Goal: Task Accomplishment & Management: Manage account settings

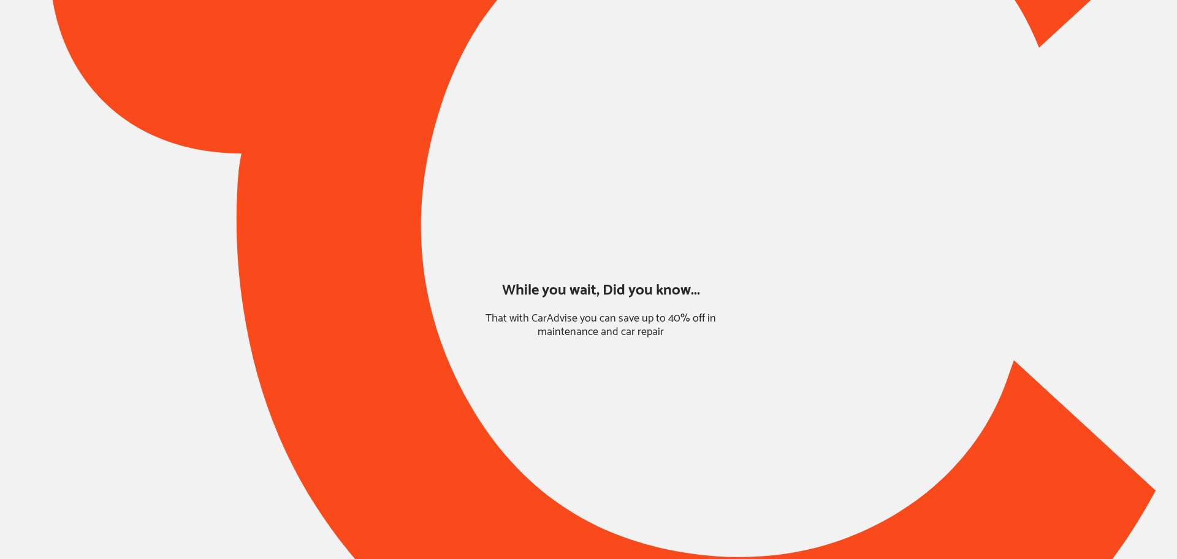
type input "*****"
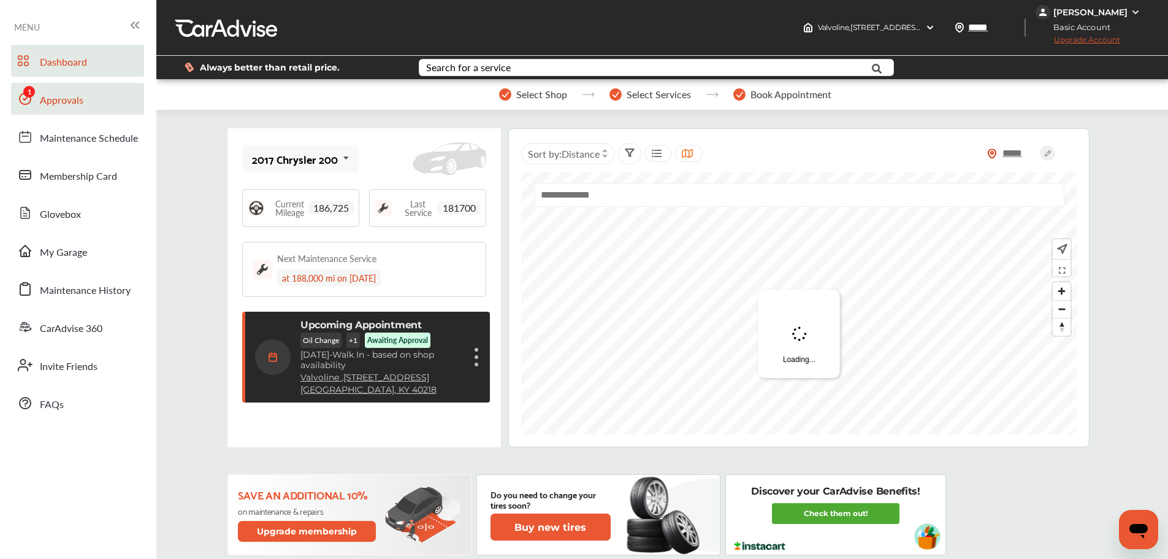
click at [61, 91] on link "Approvals" at bounding box center [77, 99] width 133 height 32
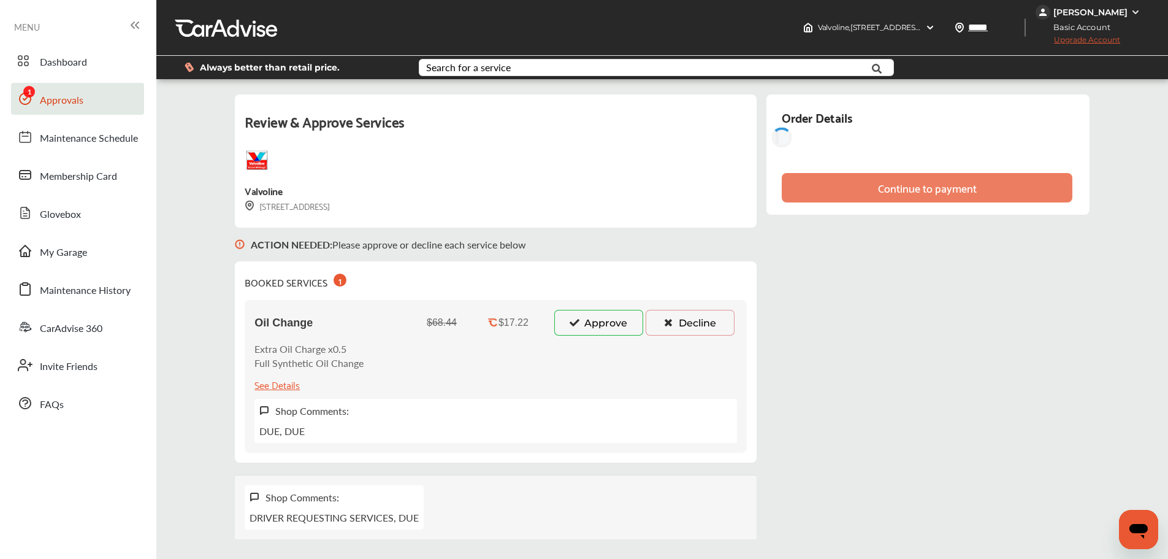
click at [597, 318] on button "Approve" at bounding box center [598, 323] width 89 height 26
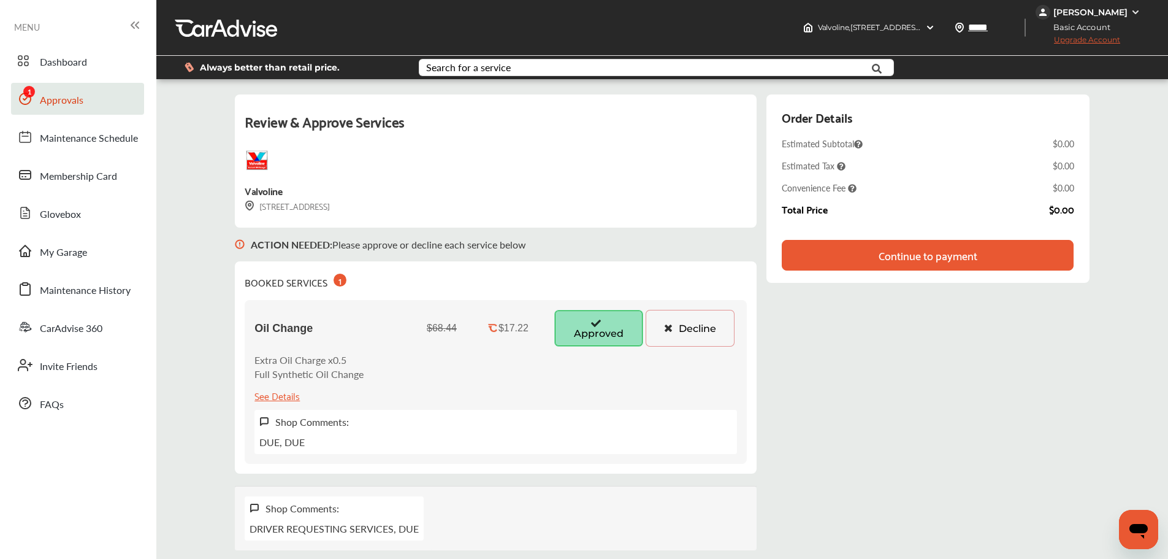
click at [1131, 15] on img at bounding box center [1136, 12] width 10 height 10
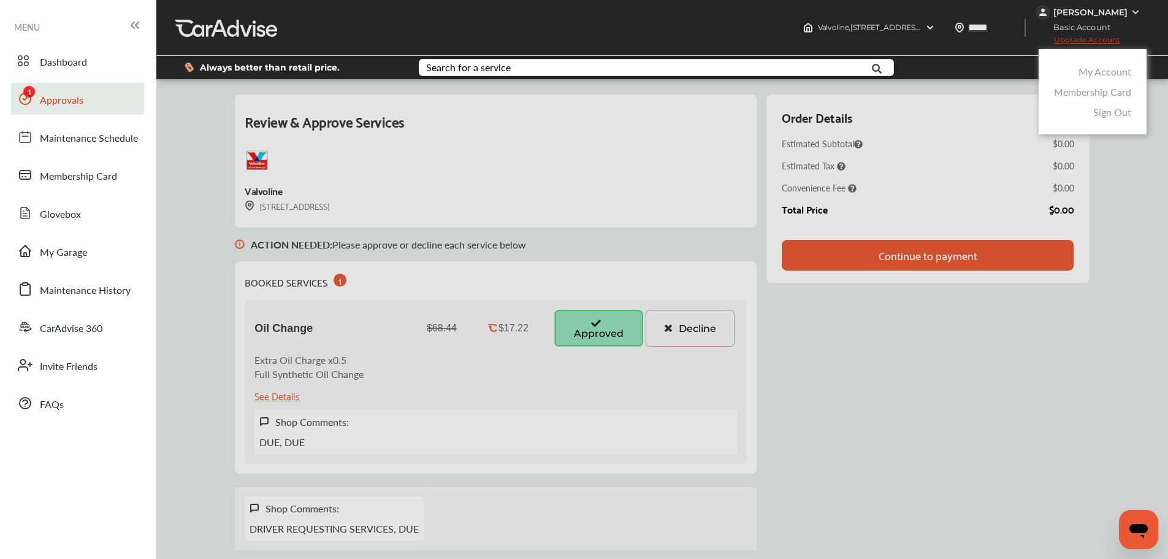
click at [1098, 70] on link "My Account" at bounding box center [1105, 71] width 53 height 14
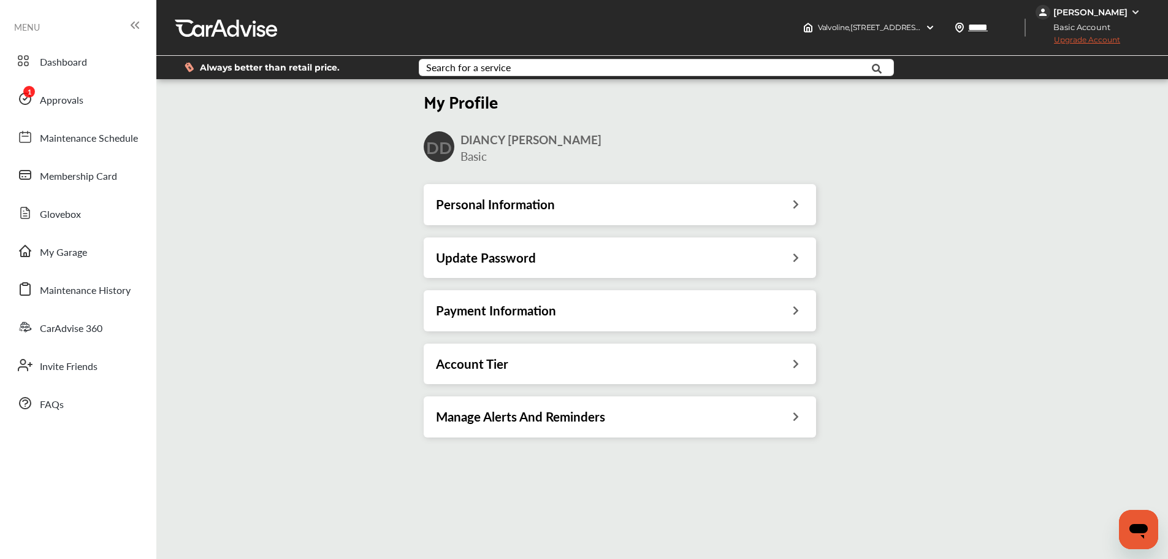
click at [793, 203] on icon at bounding box center [796, 202] width 12 height 13
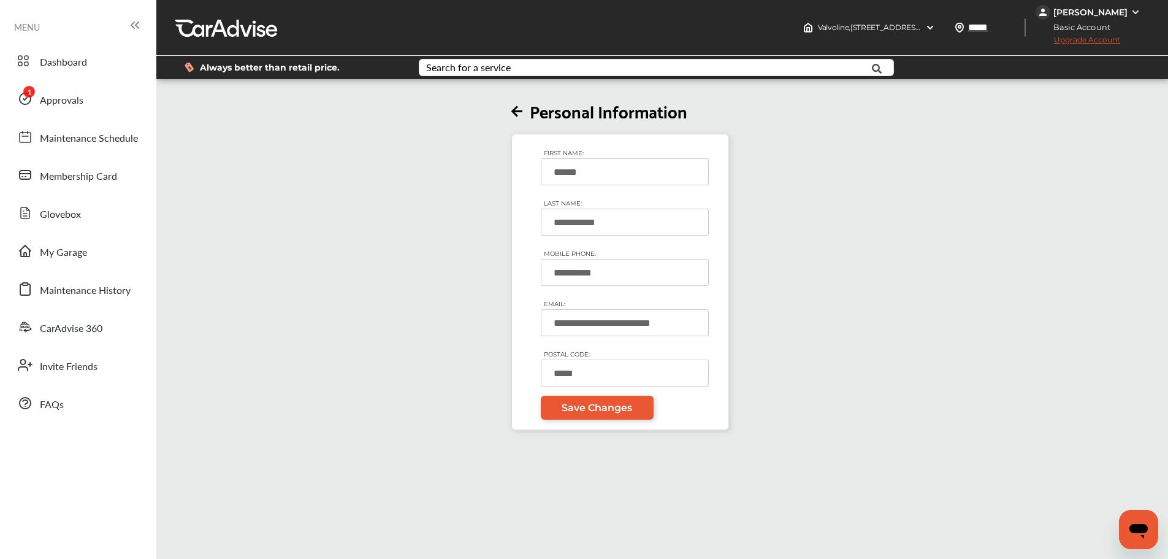
drag, startPoint x: 646, startPoint y: 270, endPoint x: 501, endPoint y: 266, distance: 145.4
click at [501, 266] on div "**********" at bounding box center [620, 256] width 934 height 348
type input "**********"
click at [617, 408] on span "Save Changes" at bounding box center [597, 408] width 71 height 12
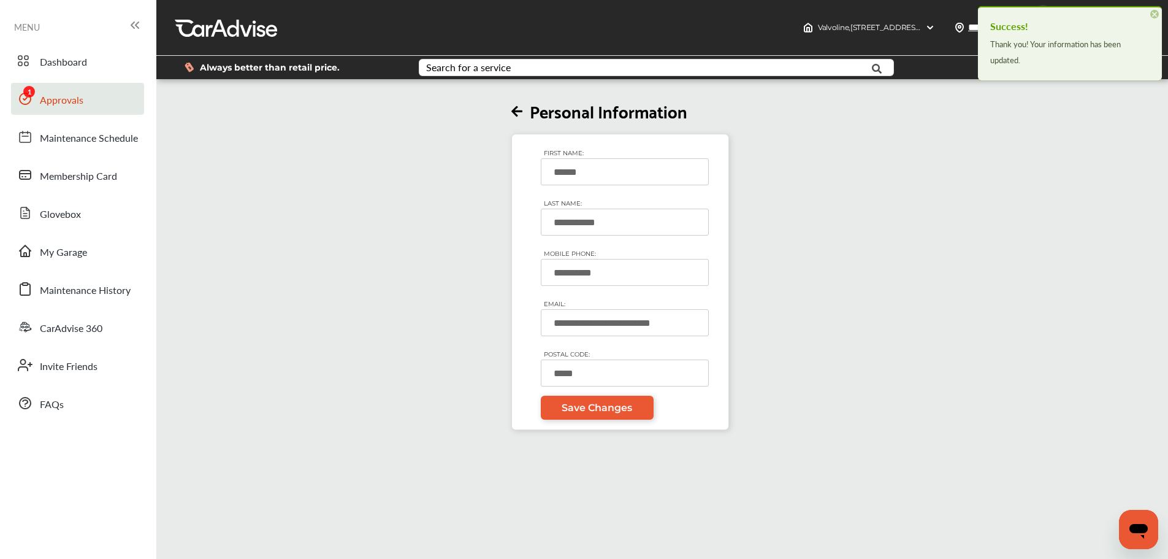
click at [78, 106] on span "Approvals" at bounding box center [62, 101] width 44 height 16
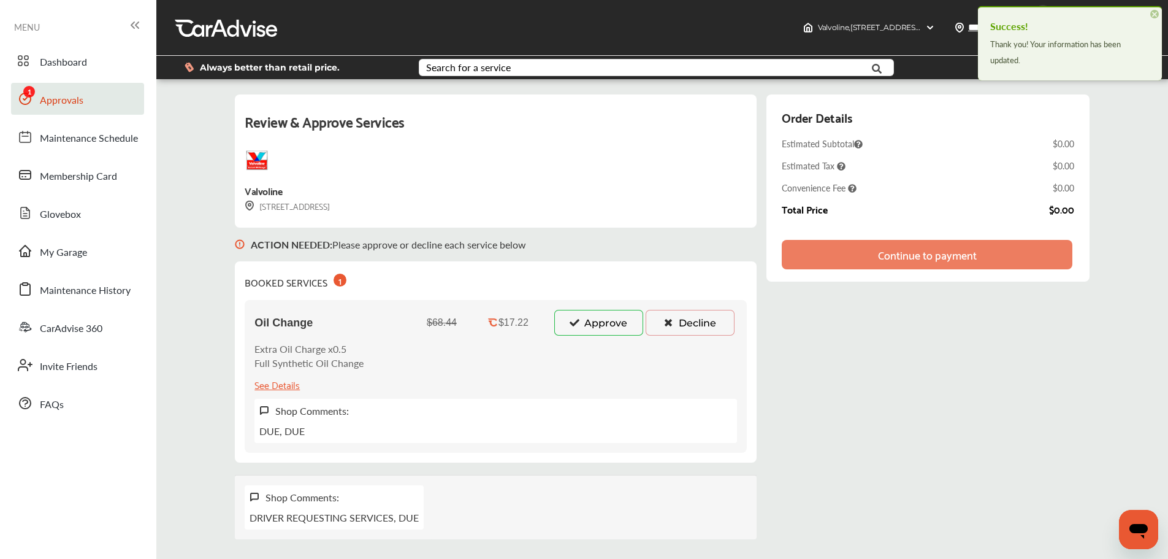
click at [609, 324] on button "Approve" at bounding box center [598, 323] width 89 height 26
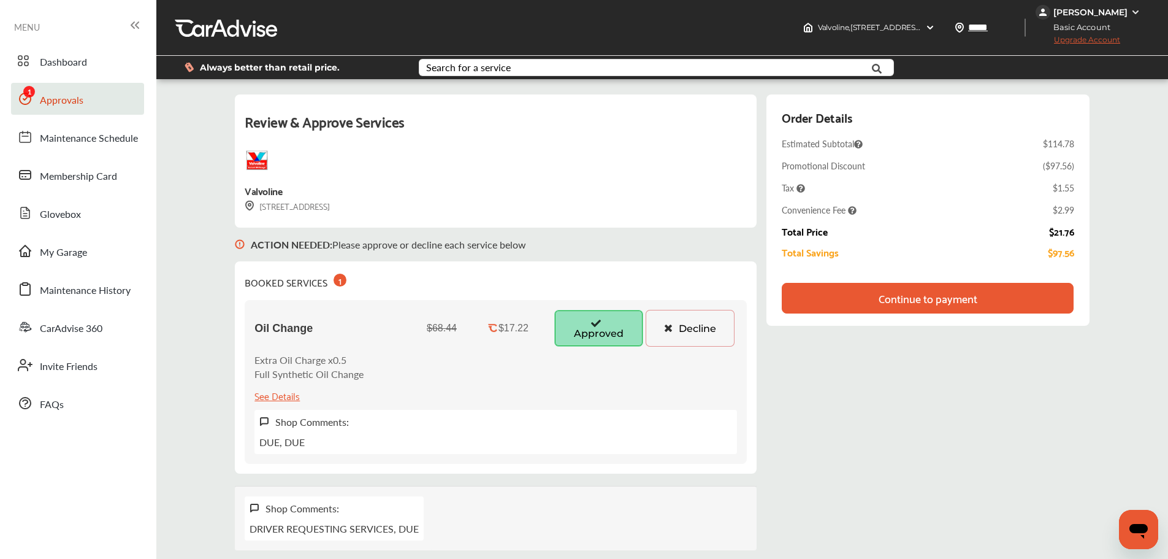
click at [983, 297] on div "Continue to payment" at bounding box center [927, 298] width 291 height 31
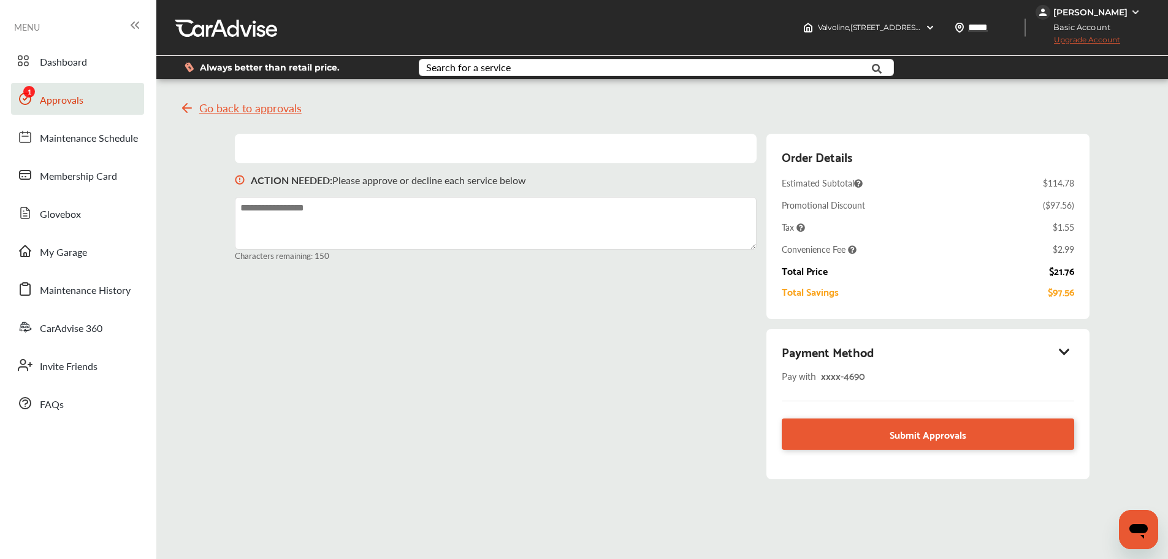
click at [1063, 353] on icon at bounding box center [1064, 351] width 15 height 12
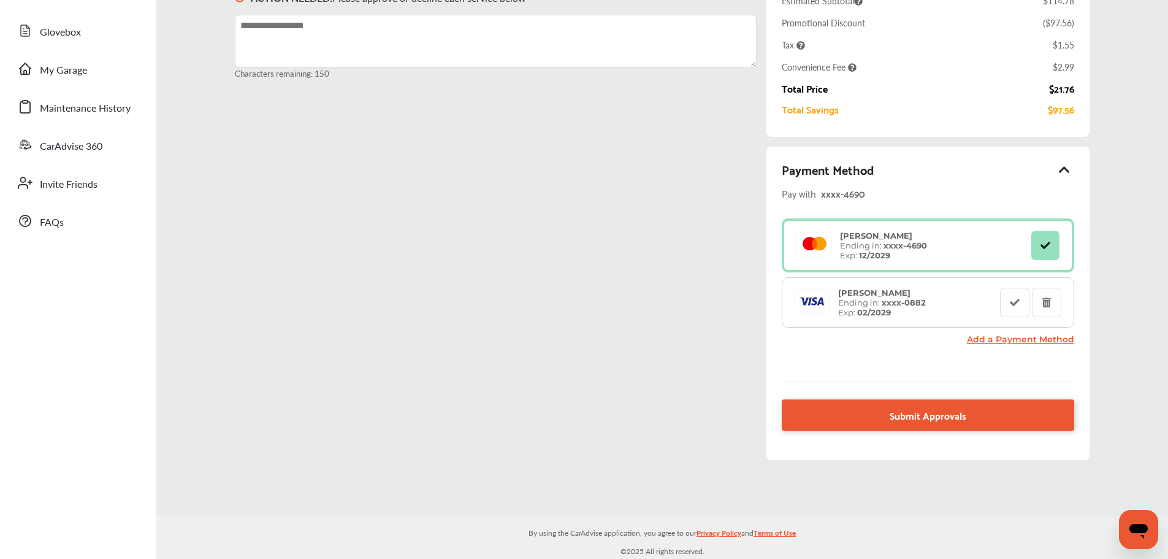
scroll to position [183, 0]
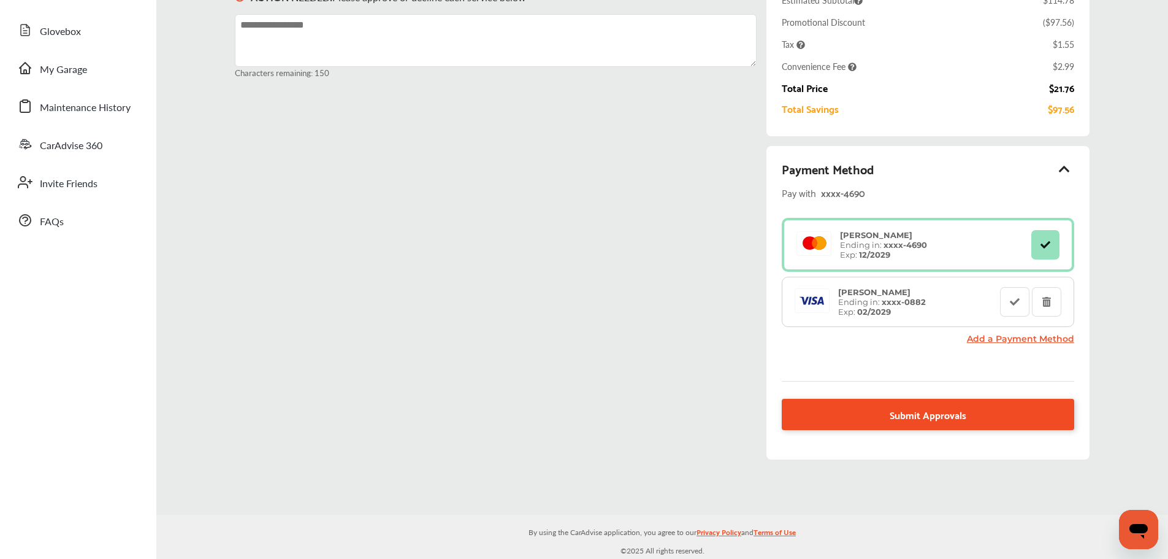
click at [866, 421] on link "Submit Approvals" at bounding box center [928, 414] width 292 height 31
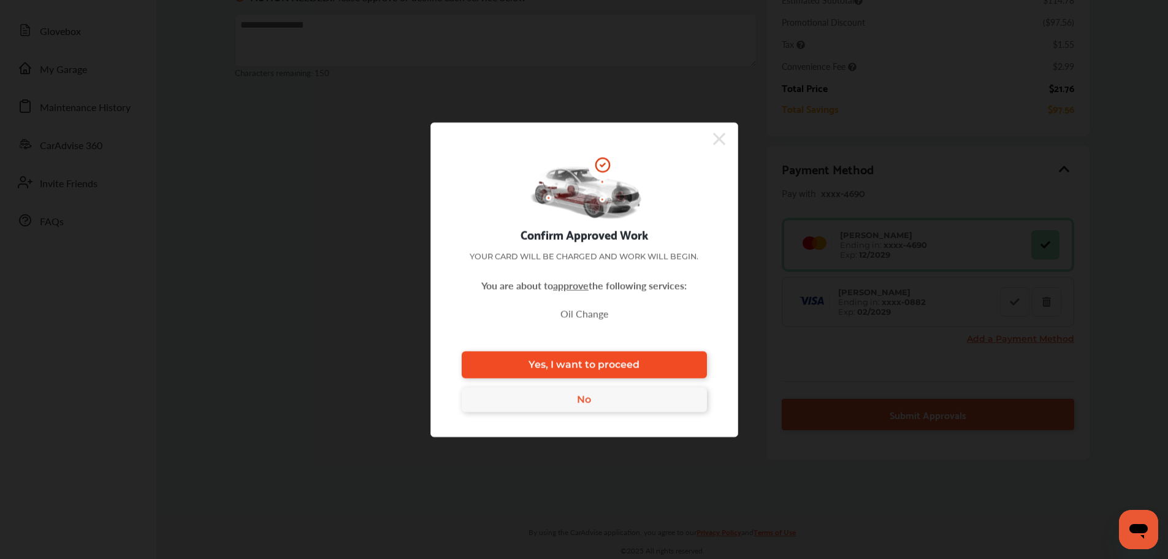
click at [650, 369] on link "Yes, I want to proceed" at bounding box center [584, 364] width 245 height 27
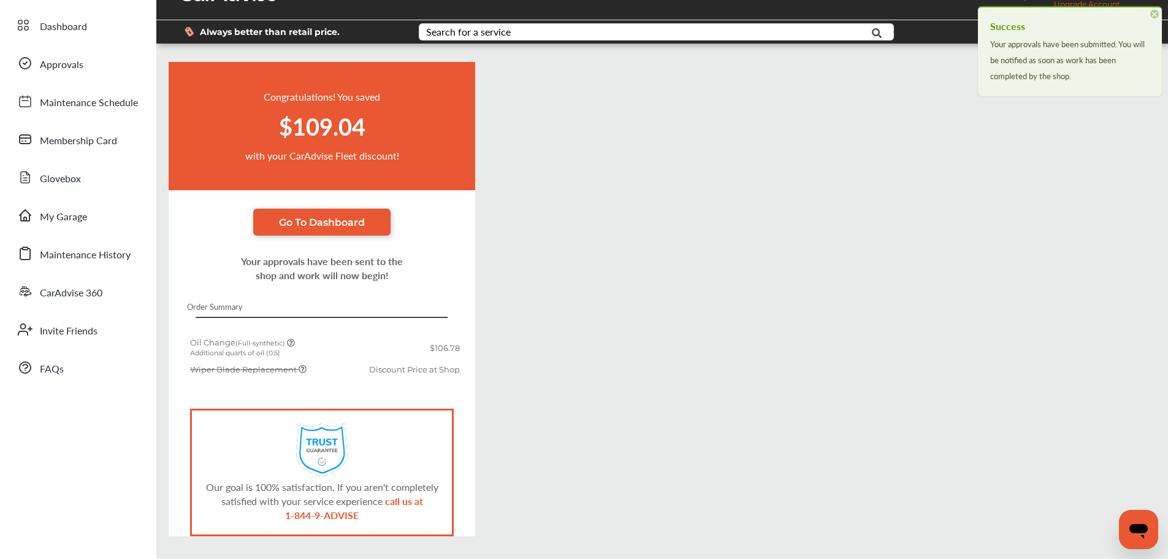
scroll to position [78, 0]
